Goal: Entertainment & Leisure: Consume media (video, audio)

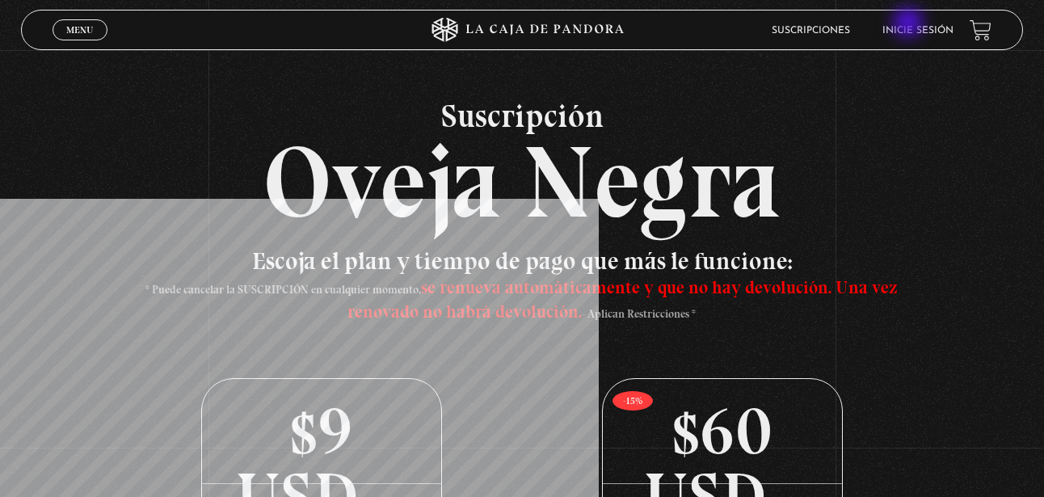
click at [909, 25] on li "Inicie sesión" at bounding box center [917, 30] width 71 height 25
click at [942, 29] on link "Inicie sesión" at bounding box center [917, 31] width 71 height 10
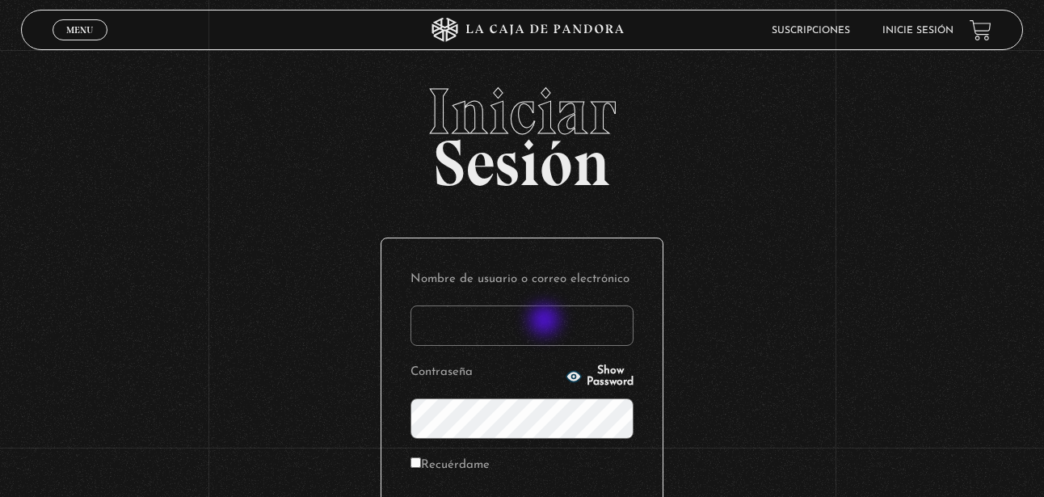
click at [547, 319] on input "Nombre de usuario o correo electrónico" at bounding box center [521, 325] width 223 height 40
type input "nikkijmz"
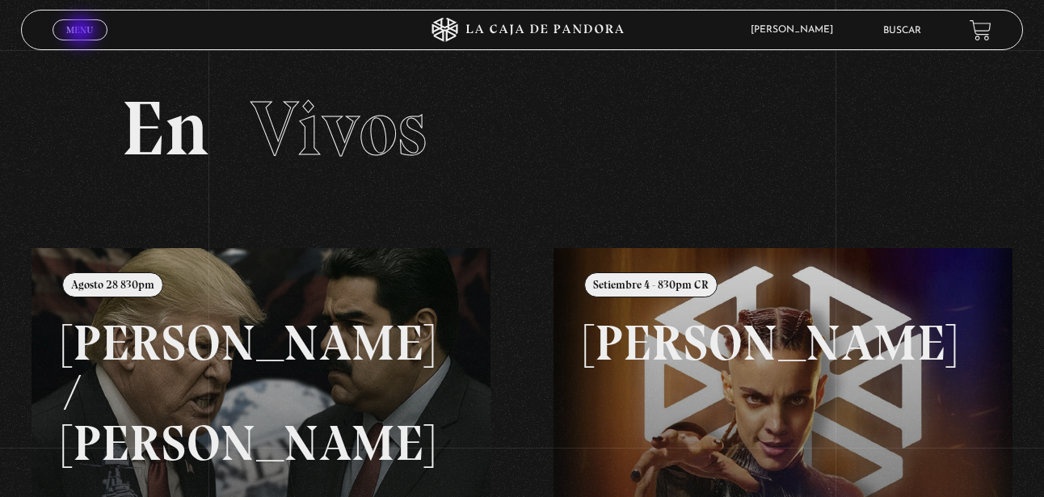
click at [82, 32] on span "Menu" at bounding box center [79, 30] width 27 height 10
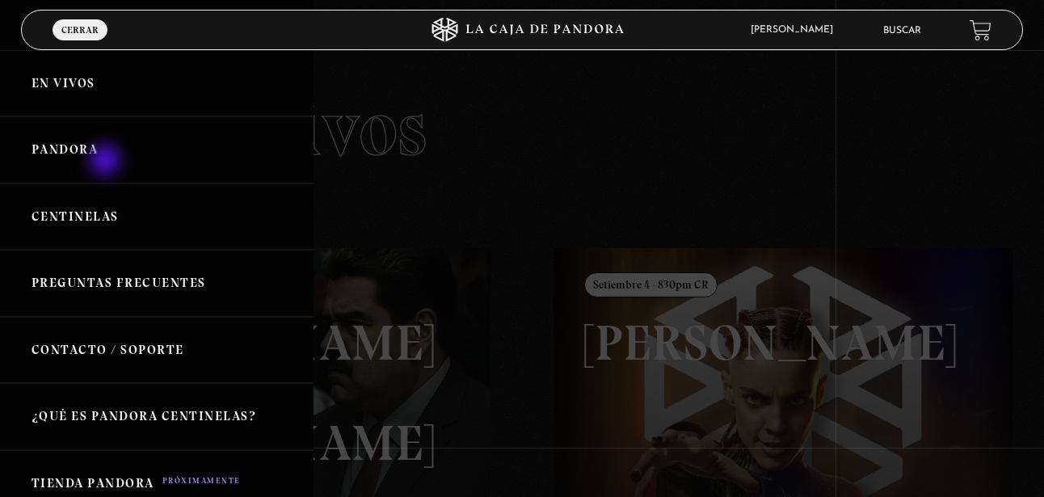
click at [99, 156] on link "Pandora" at bounding box center [156, 149] width 313 height 67
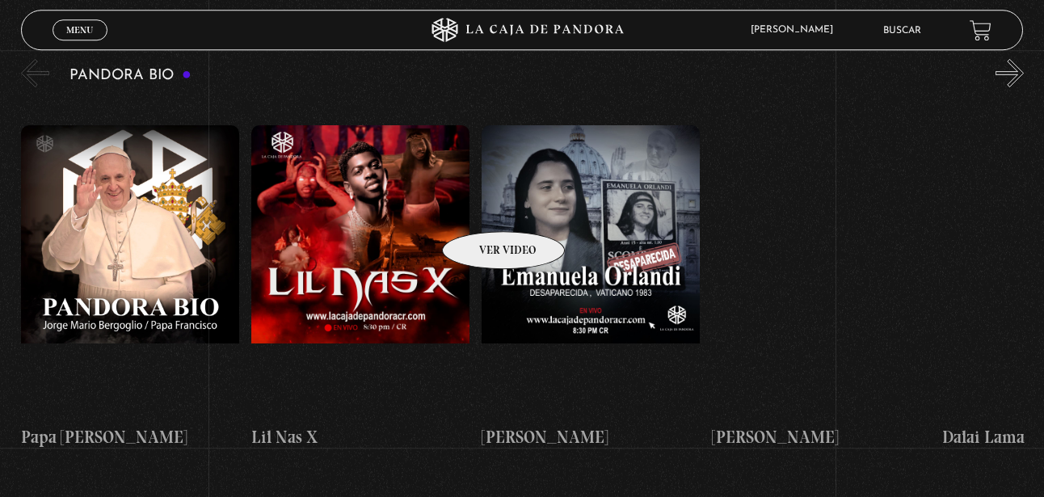
scroll to position [2554, 0]
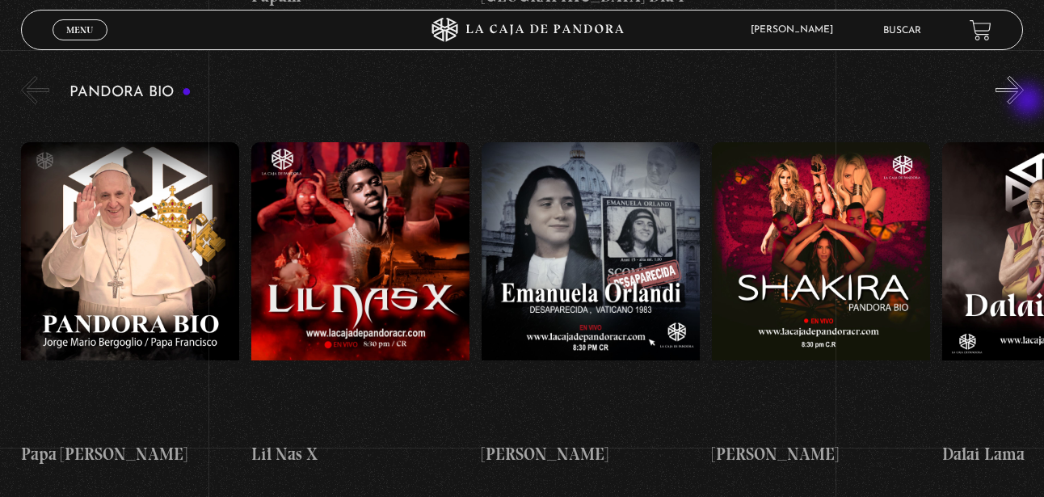
click at [1023, 102] on button "»" at bounding box center [1009, 90] width 28 height 28
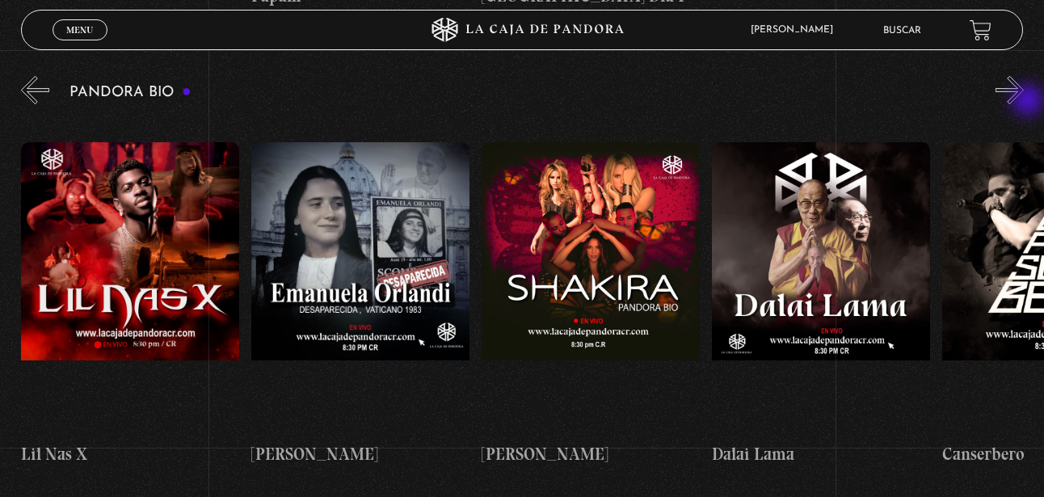
click at [1023, 102] on button "»" at bounding box center [1009, 90] width 28 height 28
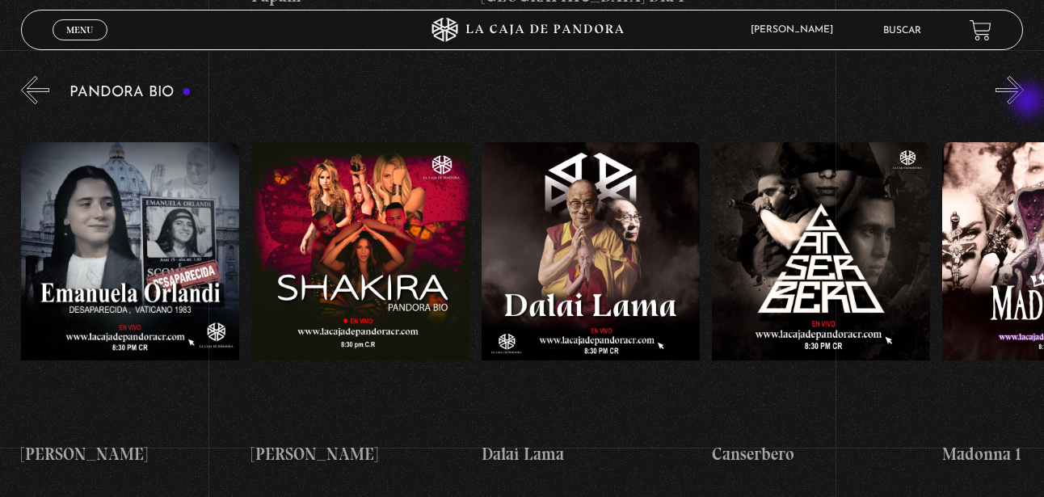
click at [1023, 102] on button "»" at bounding box center [1009, 90] width 28 height 28
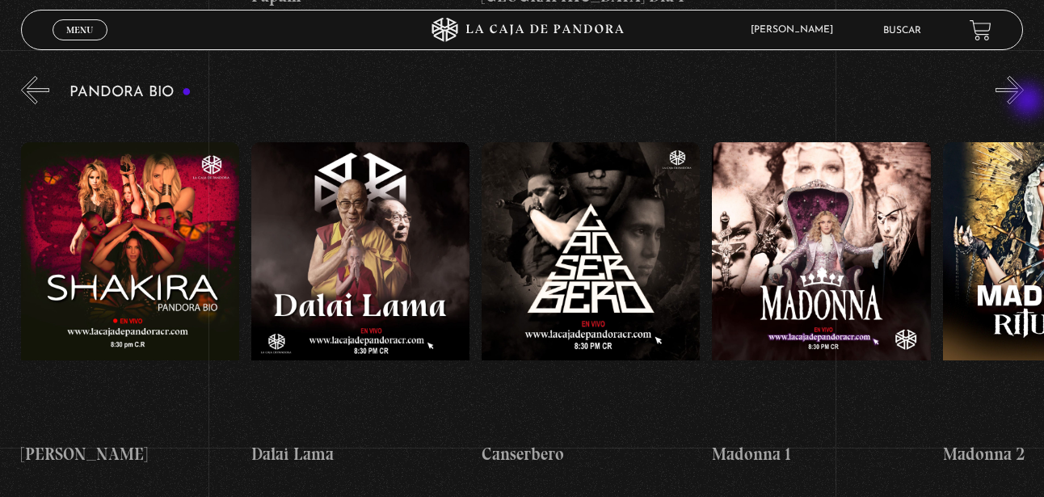
click at [1023, 102] on button "»" at bounding box center [1009, 90] width 28 height 28
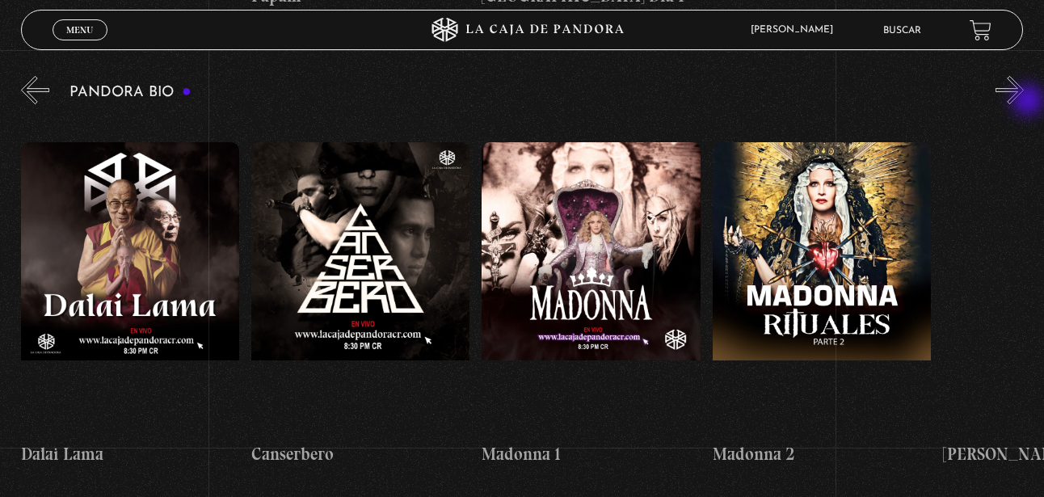
click at [1023, 102] on button "»" at bounding box center [1009, 90] width 28 height 28
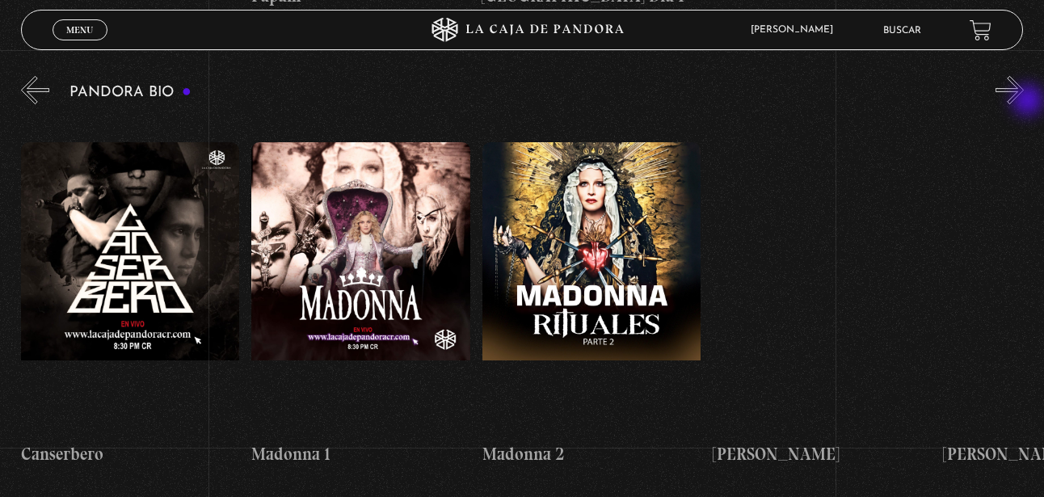
click at [1023, 102] on button "»" at bounding box center [1009, 90] width 28 height 28
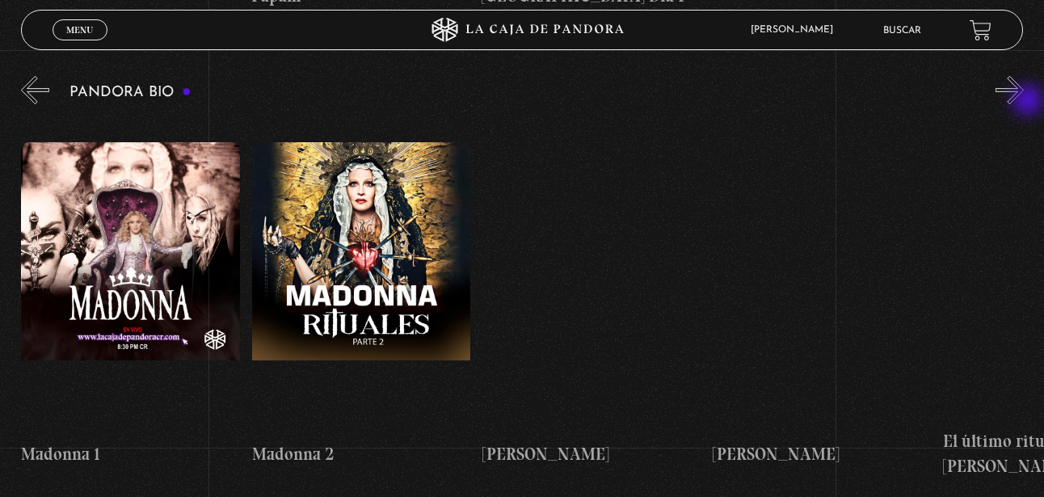
click at [1023, 102] on button "»" at bounding box center [1009, 90] width 28 height 28
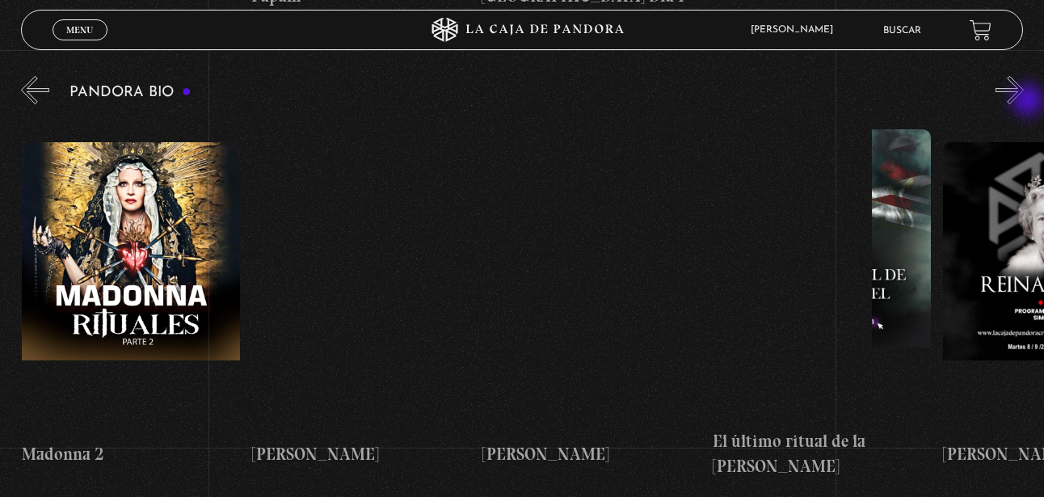
click at [1023, 102] on button "»" at bounding box center [1009, 90] width 28 height 28
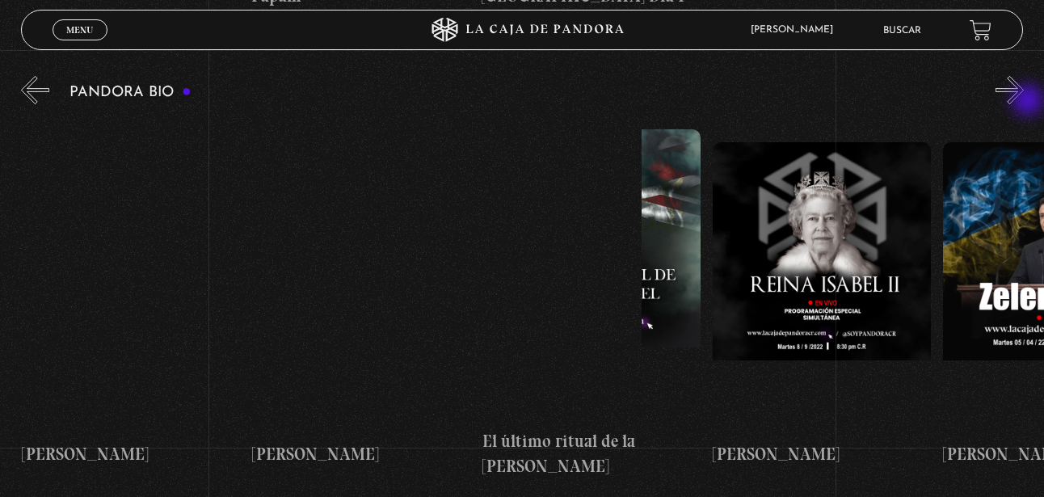
click at [1023, 102] on button "»" at bounding box center [1009, 90] width 28 height 28
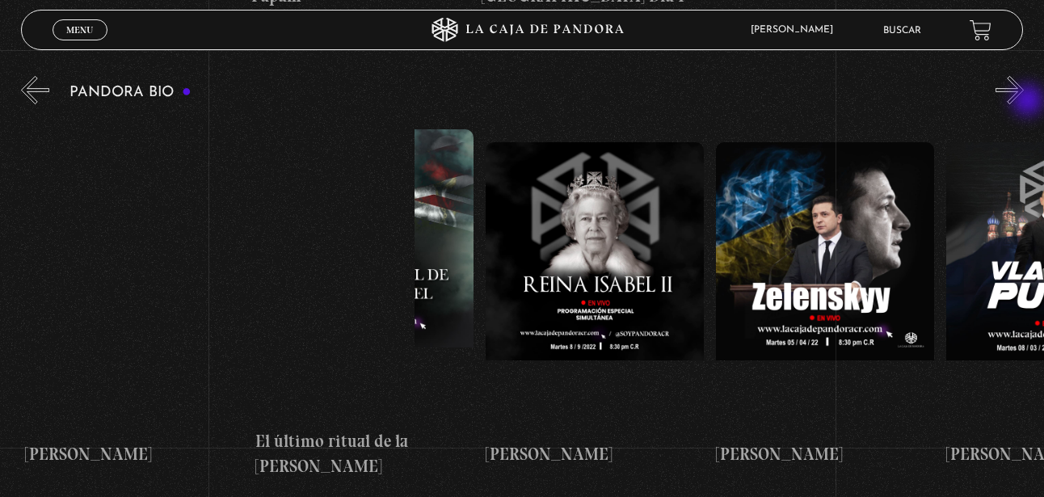
click at [1023, 102] on button "»" at bounding box center [1009, 90] width 28 height 28
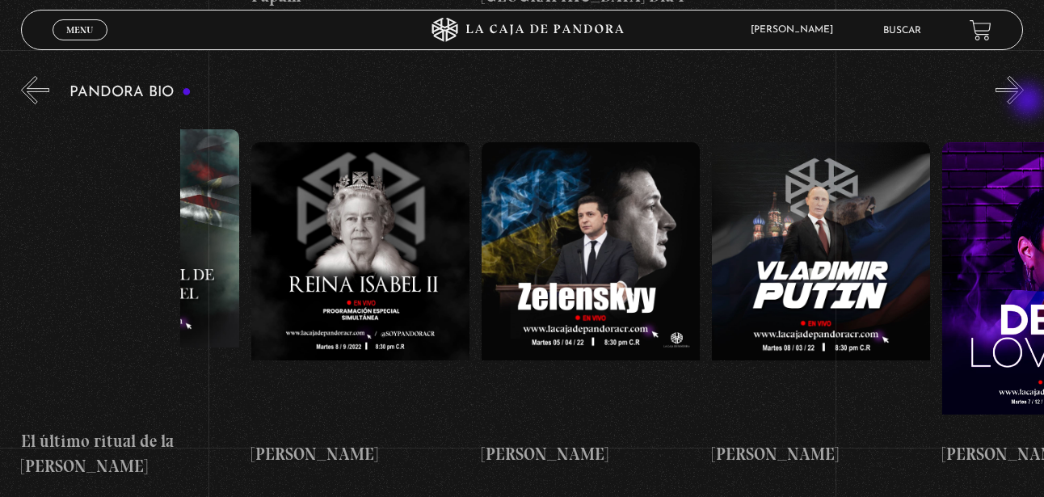
click at [1023, 102] on button "»" at bounding box center [1009, 90] width 28 height 28
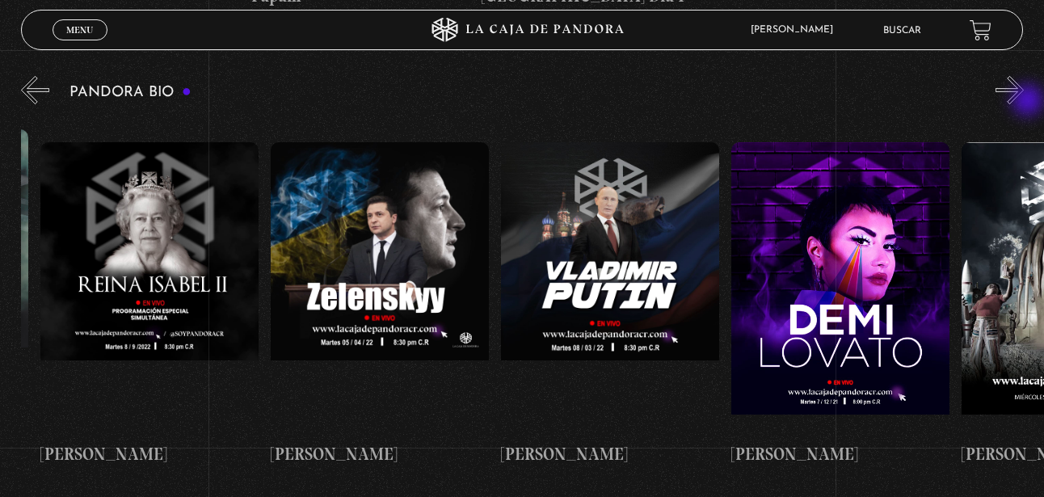
scroll to position [0, 2533]
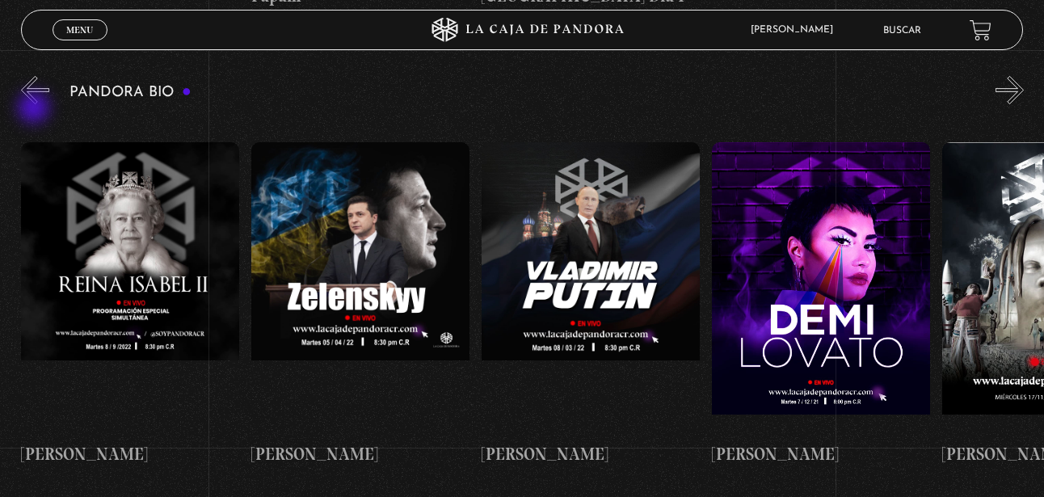
click at [36, 104] on button "«" at bounding box center [35, 90] width 28 height 28
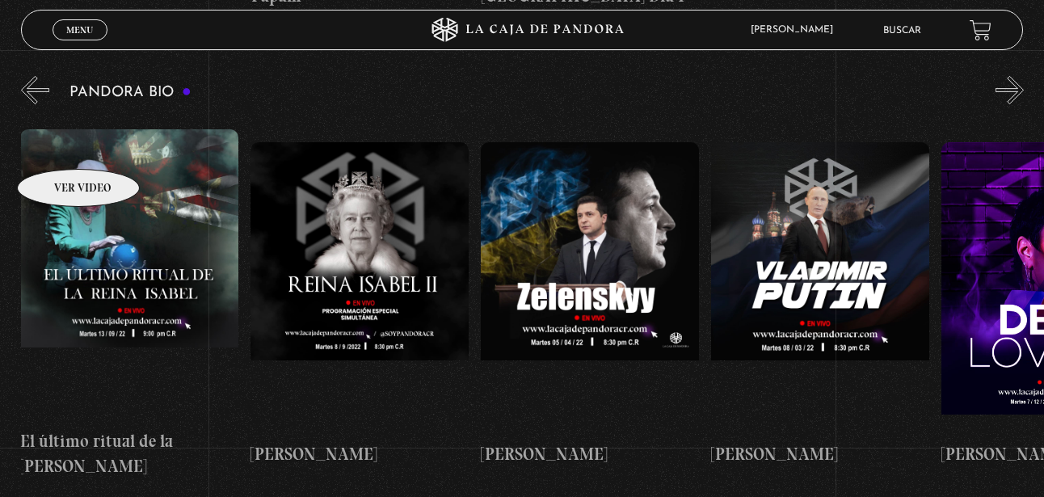
scroll to position [0, 2303]
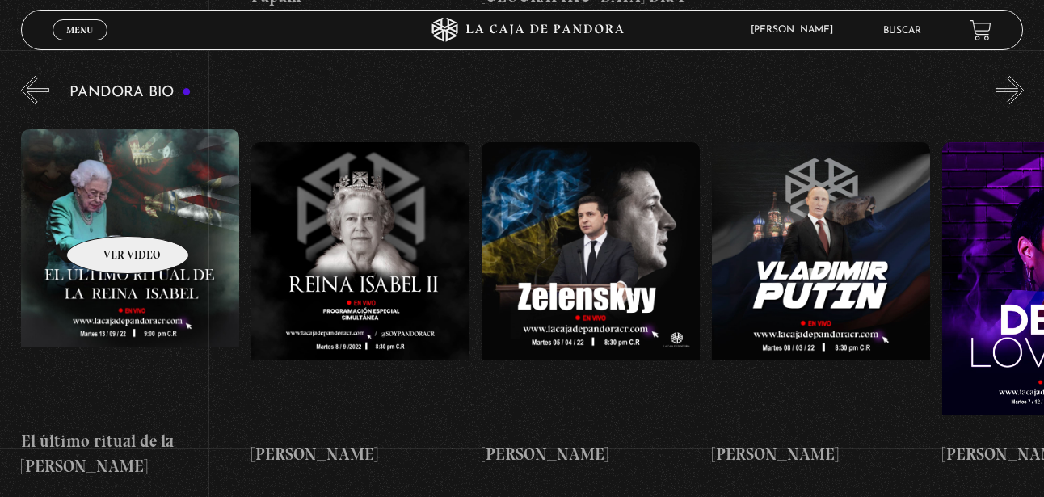
click at [107, 212] on figure at bounding box center [130, 274] width 218 height 291
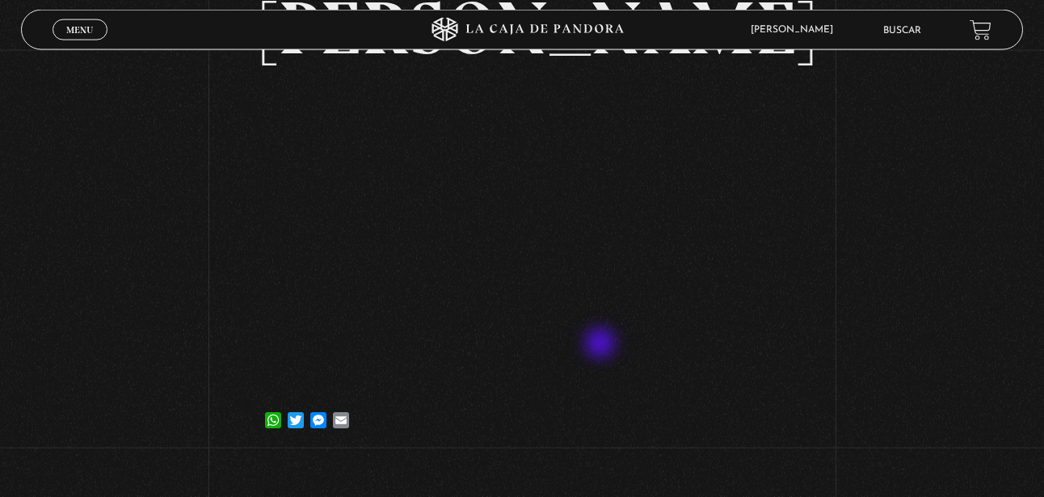
scroll to position [330, 0]
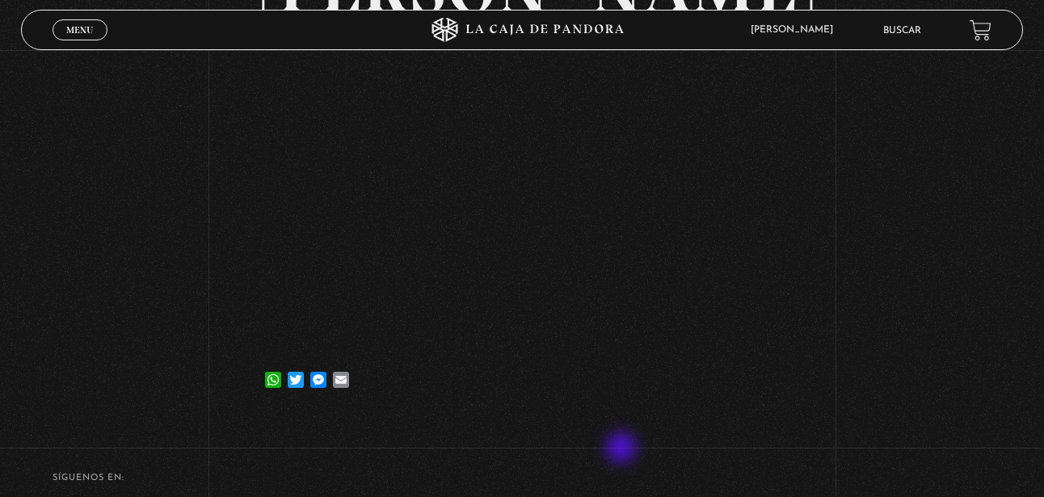
click at [670, 384] on div "WhatsApp Twitter Messenger Email" at bounding box center [522, 371] width 521 height 32
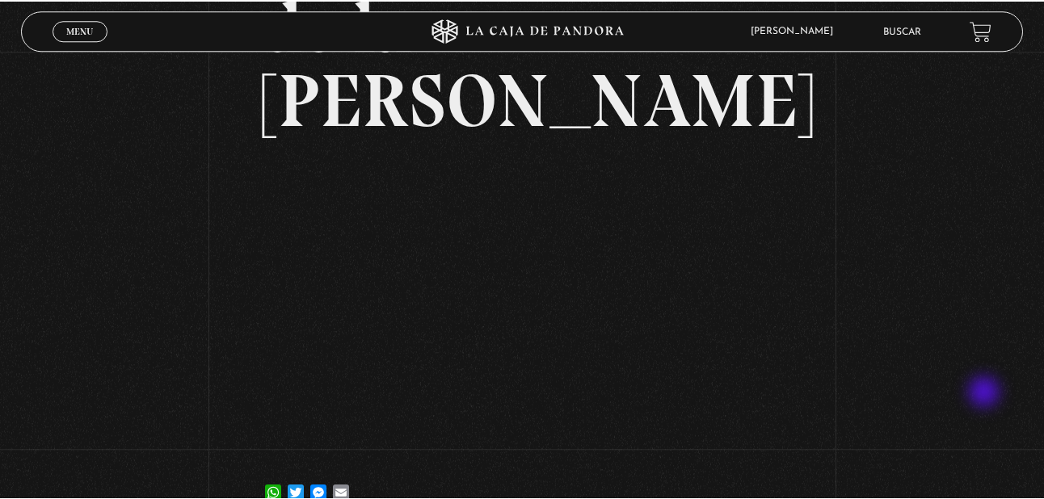
scroll to position [247, 0]
